Goal: Task Accomplishment & Management: Use online tool/utility

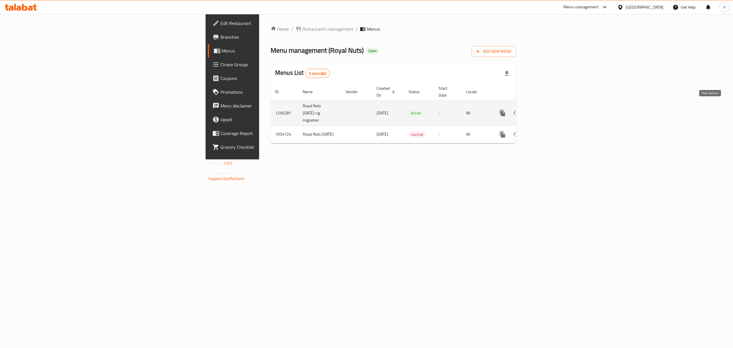
click at [547, 109] on icon "enhanced table" at bounding box center [543, 112] width 7 height 7
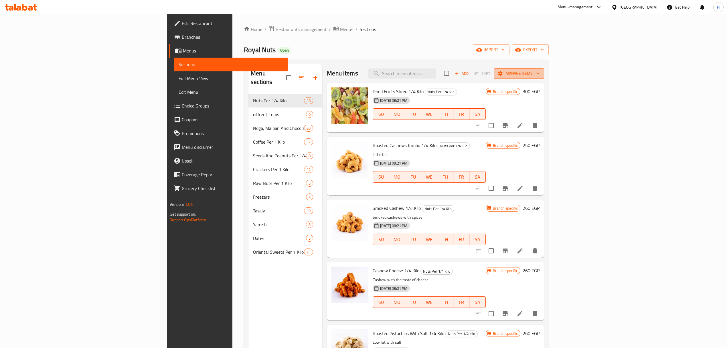
click at [540, 74] on span "Manage items" at bounding box center [519, 73] width 41 height 7
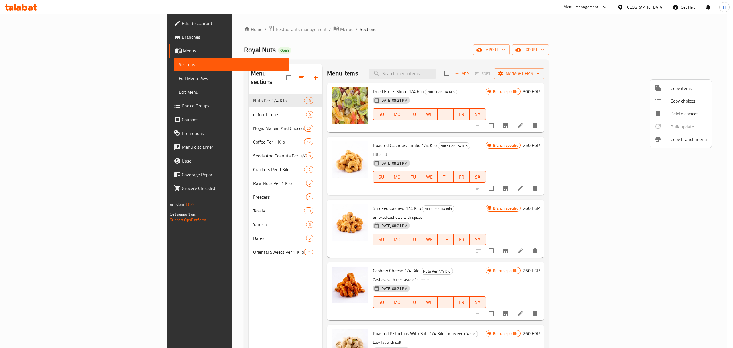
click at [690, 140] on span "Copy branch menu" at bounding box center [689, 139] width 36 height 7
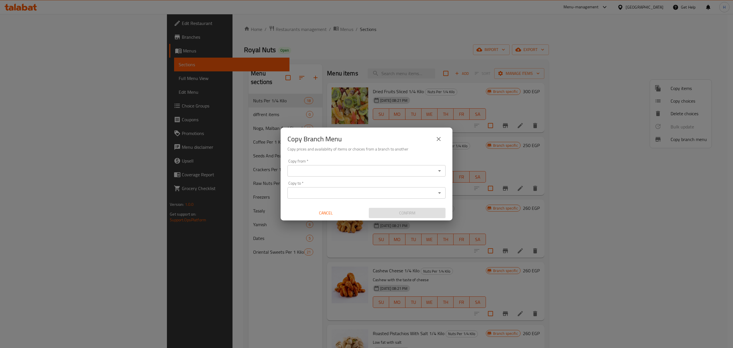
click at [310, 170] on input "Copy from   *" at bounding box center [361, 171] width 145 height 8
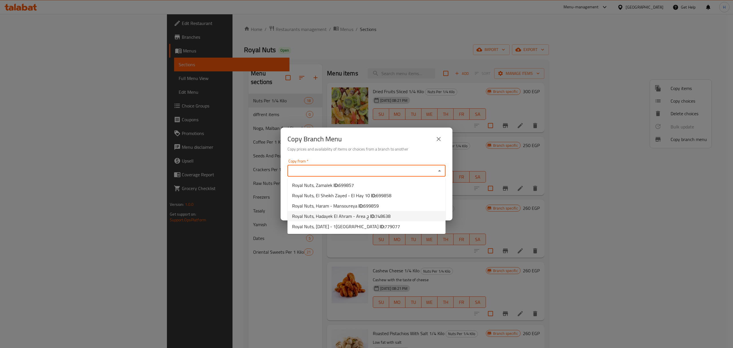
click at [324, 213] on span "Royal Nuts, Hadayek El Ahram - Area ح ID: 748638" at bounding box center [341, 216] width 99 height 7
type input "Royal Nuts, Hadayek El Ahram - Area ح"
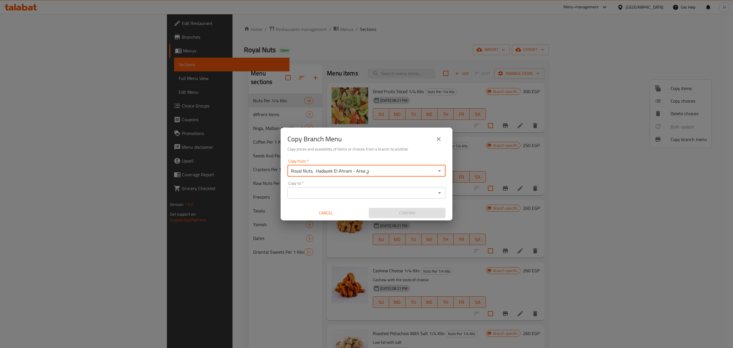
click at [322, 185] on div "Copy to   * Copy to *" at bounding box center [367, 189] width 158 height 17
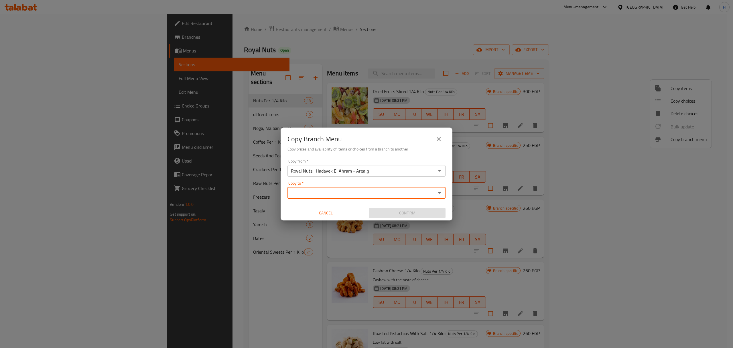
click at [322, 188] on div "Copy to *" at bounding box center [367, 192] width 158 height 11
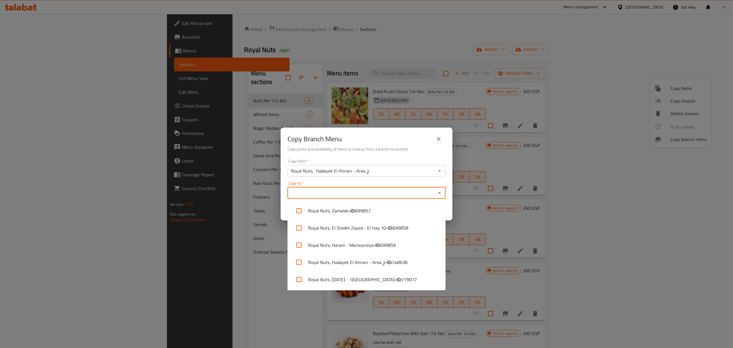
click at [331, 192] on input "Copy to   *" at bounding box center [361, 193] width 145 height 8
click at [302, 278] on input "checkbox" at bounding box center [299, 279] width 14 height 14
checkbox input "true"
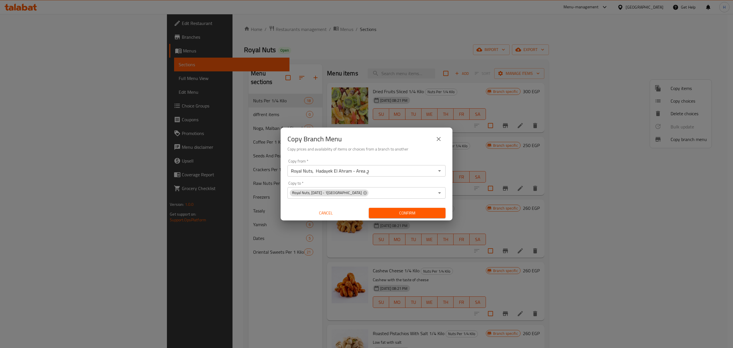
click at [454, 203] on div "Copy Branch Menu Copy prices and availability of items or choices from a branch…" at bounding box center [366, 174] width 733 height 348
click at [427, 212] on span "Confirm" at bounding box center [407, 212] width 68 height 7
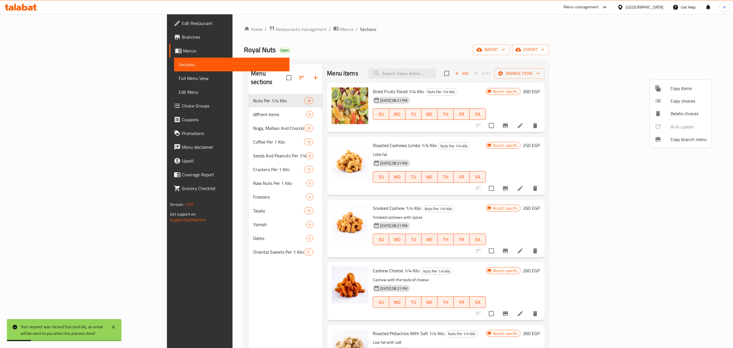
click at [41, 76] on div at bounding box center [366, 174] width 733 height 348
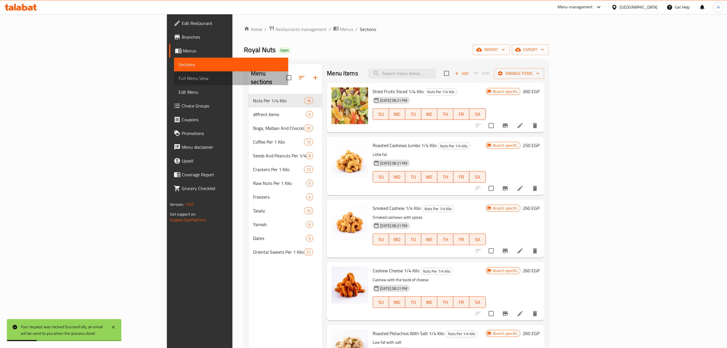
click at [179, 76] on span "Full Menu View" at bounding box center [231, 78] width 105 height 7
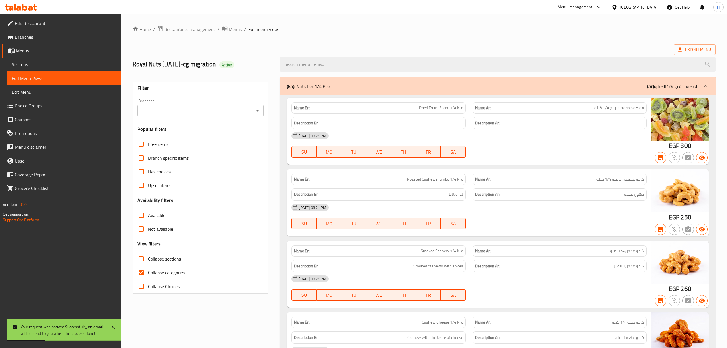
click at [173, 118] on div "Filter Branches Branches Popular filters Free items Branch specific items Has c…" at bounding box center [201, 188] width 136 height 212
click at [180, 112] on input "Branches" at bounding box center [195, 111] width 113 height 8
click at [255, 112] on icon "Close" at bounding box center [257, 110] width 7 height 7
click at [255, 112] on icon "Open" at bounding box center [257, 110] width 7 height 7
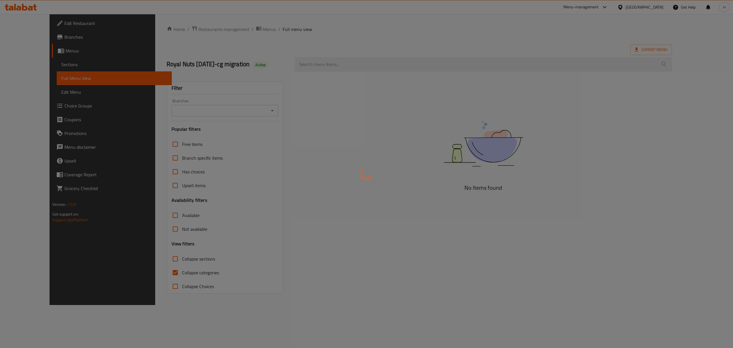
click at [249, 117] on div at bounding box center [366, 174] width 733 height 348
click at [258, 107] on div at bounding box center [366, 174] width 733 height 348
click at [258, 106] on div at bounding box center [366, 174] width 733 height 348
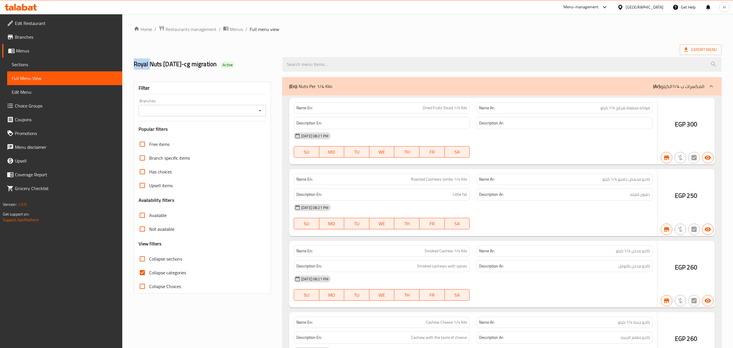
click at [261, 99] on div at bounding box center [366, 174] width 733 height 348
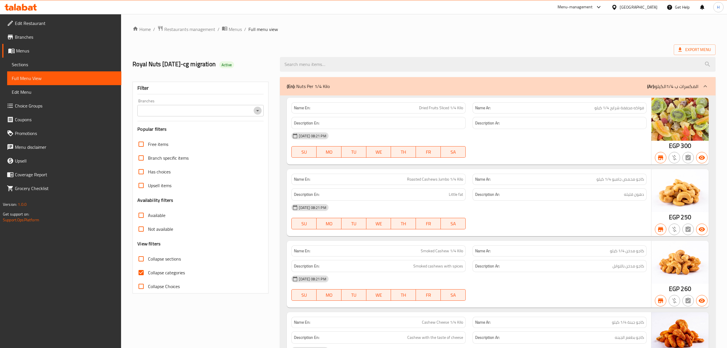
click at [257, 110] on icon "Open" at bounding box center [257, 110] width 7 height 7
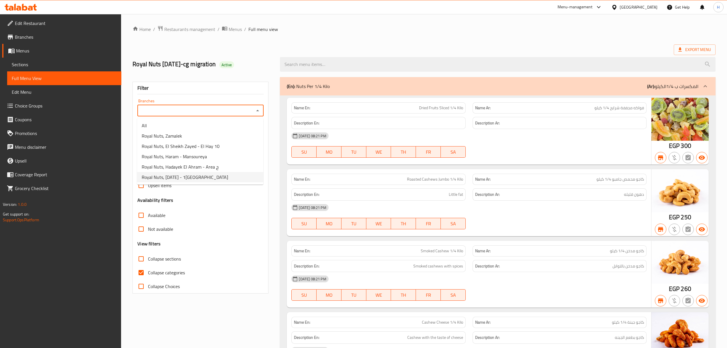
click at [229, 176] on li "Royal Nuts, [DATE] - 1[GEOGRAPHIC_DATA]" at bounding box center [200, 177] width 126 height 10
type input "Royal Nuts, [DATE] - 1[GEOGRAPHIC_DATA]"
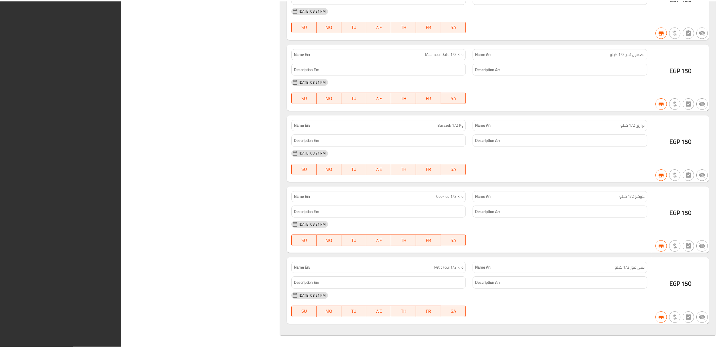
scroll to position [9882, 0]
